Goal: Information Seeking & Learning: Learn about a topic

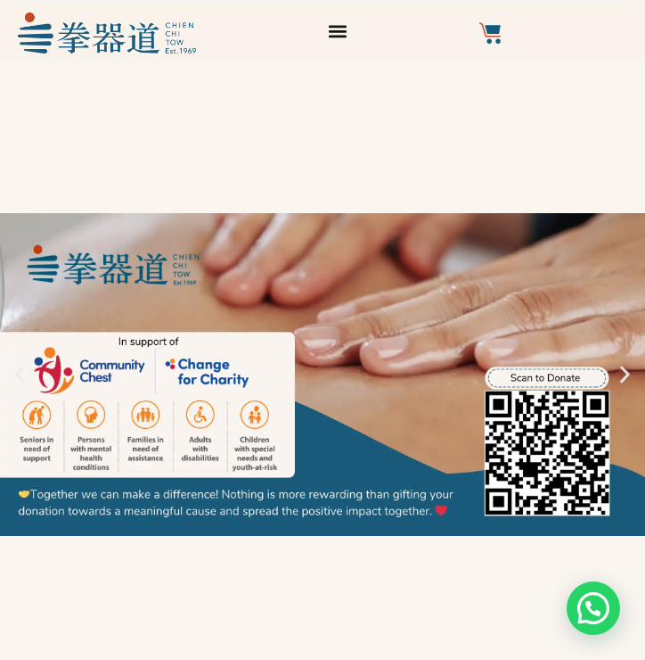
click at [340, 32] on icon "Menu Toggle" at bounding box center [337, 31] width 18 height 12
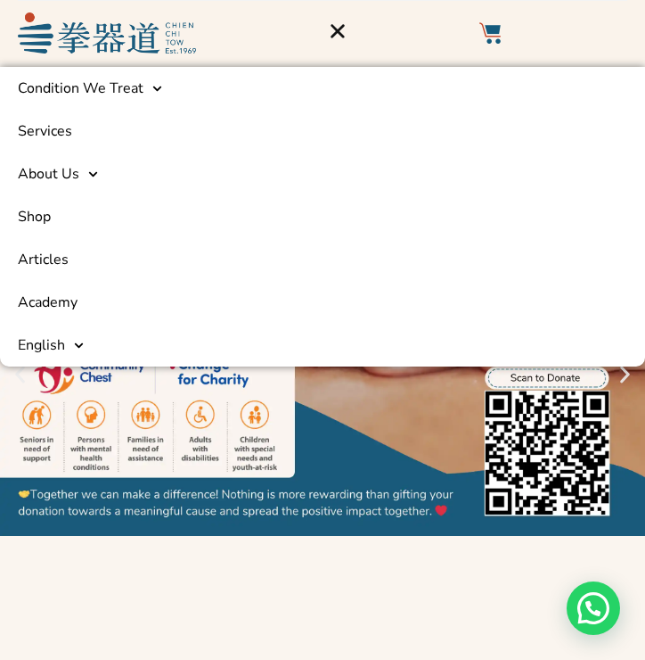
click at [340, 31] on icon "Menu Toggle" at bounding box center [338, 31] width 14 height 14
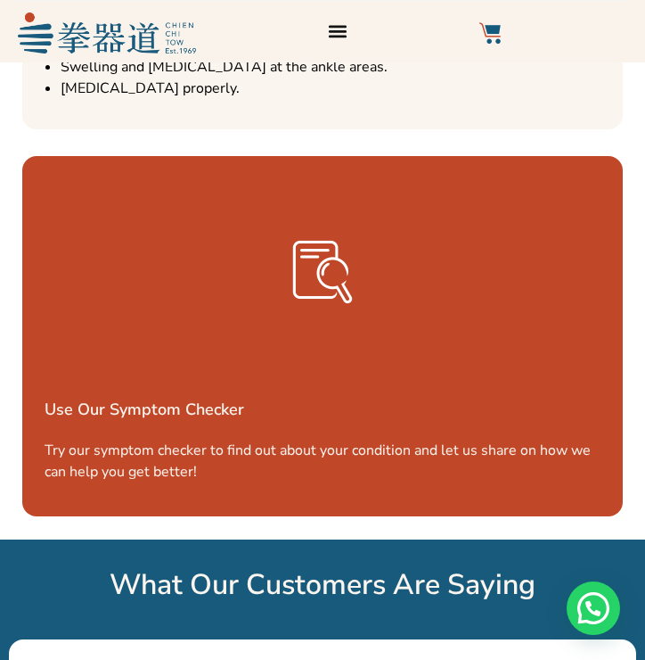
scroll to position [4315, 0]
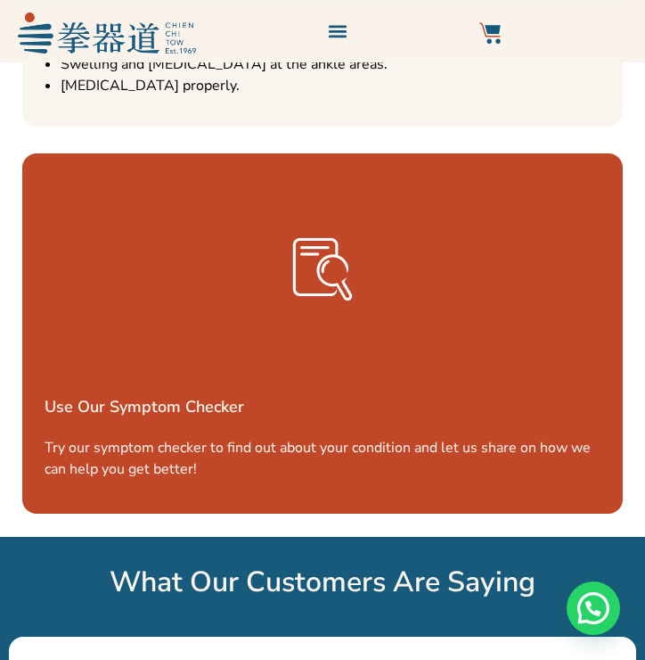
click at [331, 290] on img at bounding box center [322, 269] width 89 height 89
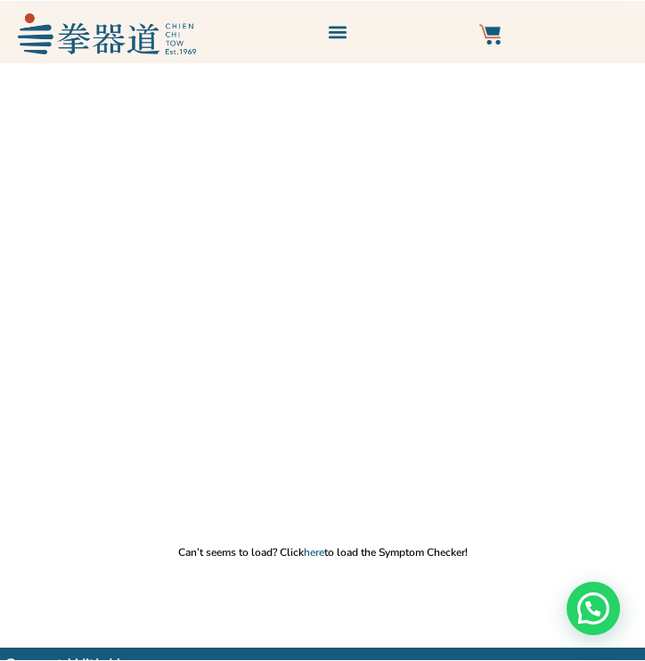
scroll to position [67, 0]
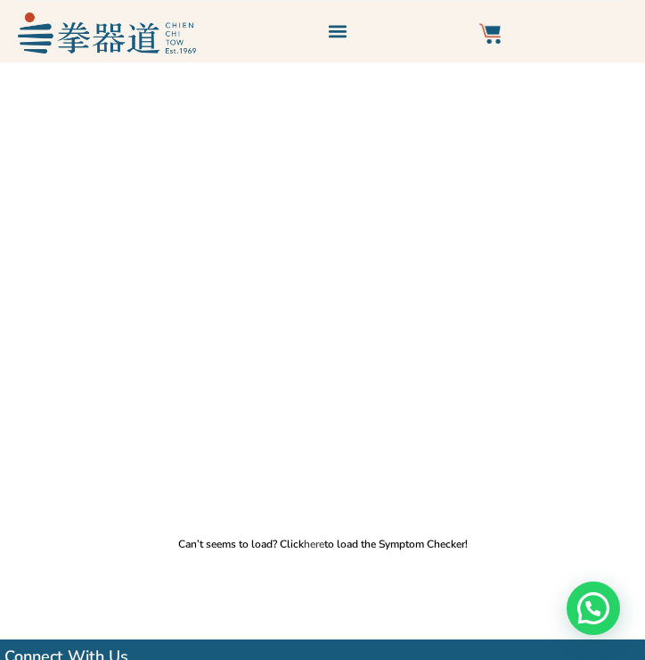
click at [316, 540] on link "here" at bounding box center [314, 544] width 21 height 14
click at [598, 592] on div "Need help?" at bounding box center [593, 607] width 53 height 53
